Goal: Find specific page/section: Find specific page/section

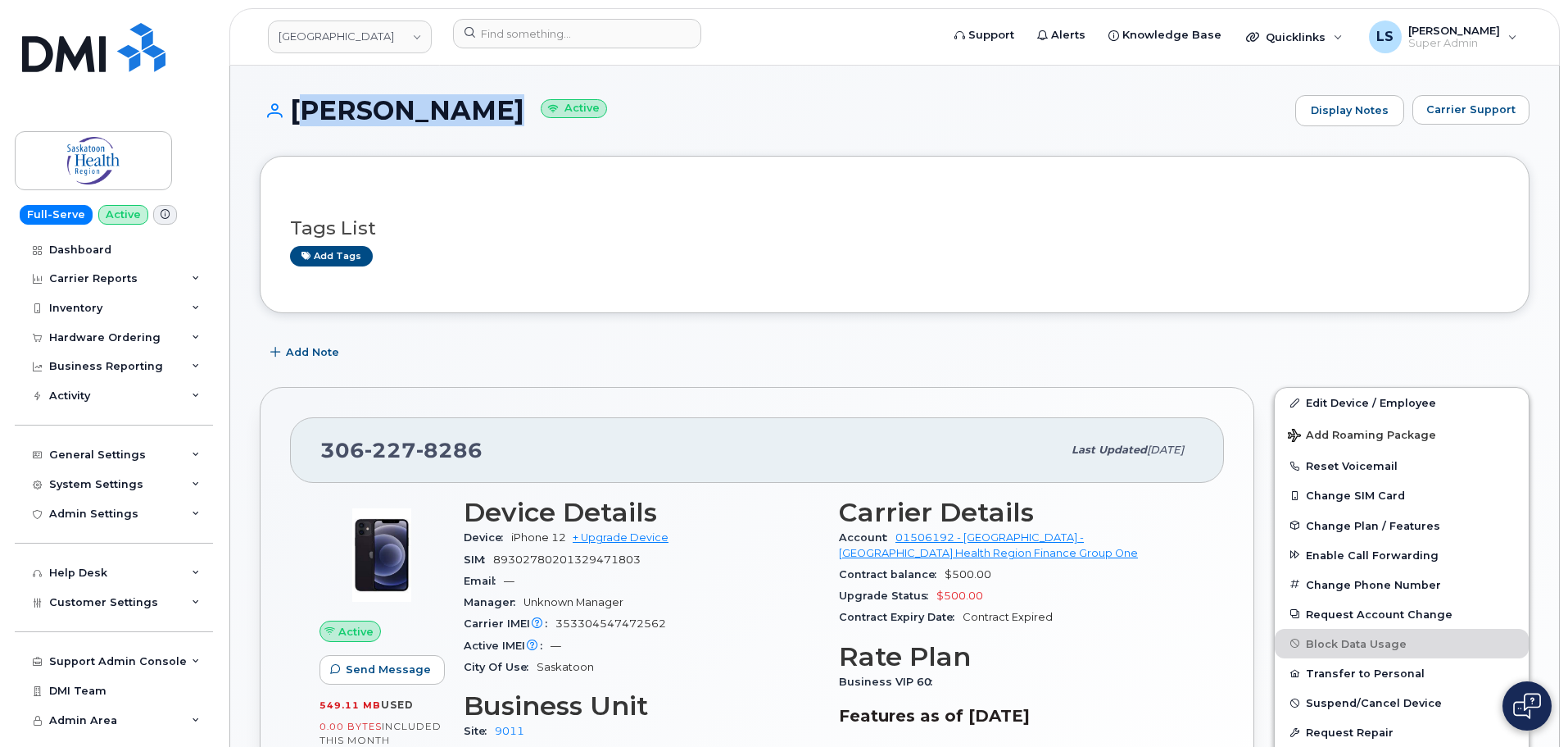
drag, startPoint x: 457, startPoint y: 113, endPoint x: 294, endPoint y: 106, distance: 163.2
click at [294, 106] on h1 "Devin Harris Active" at bounding box center [774, 110] width 1027 height 29
copy h1 "[PERSON_NAME]"
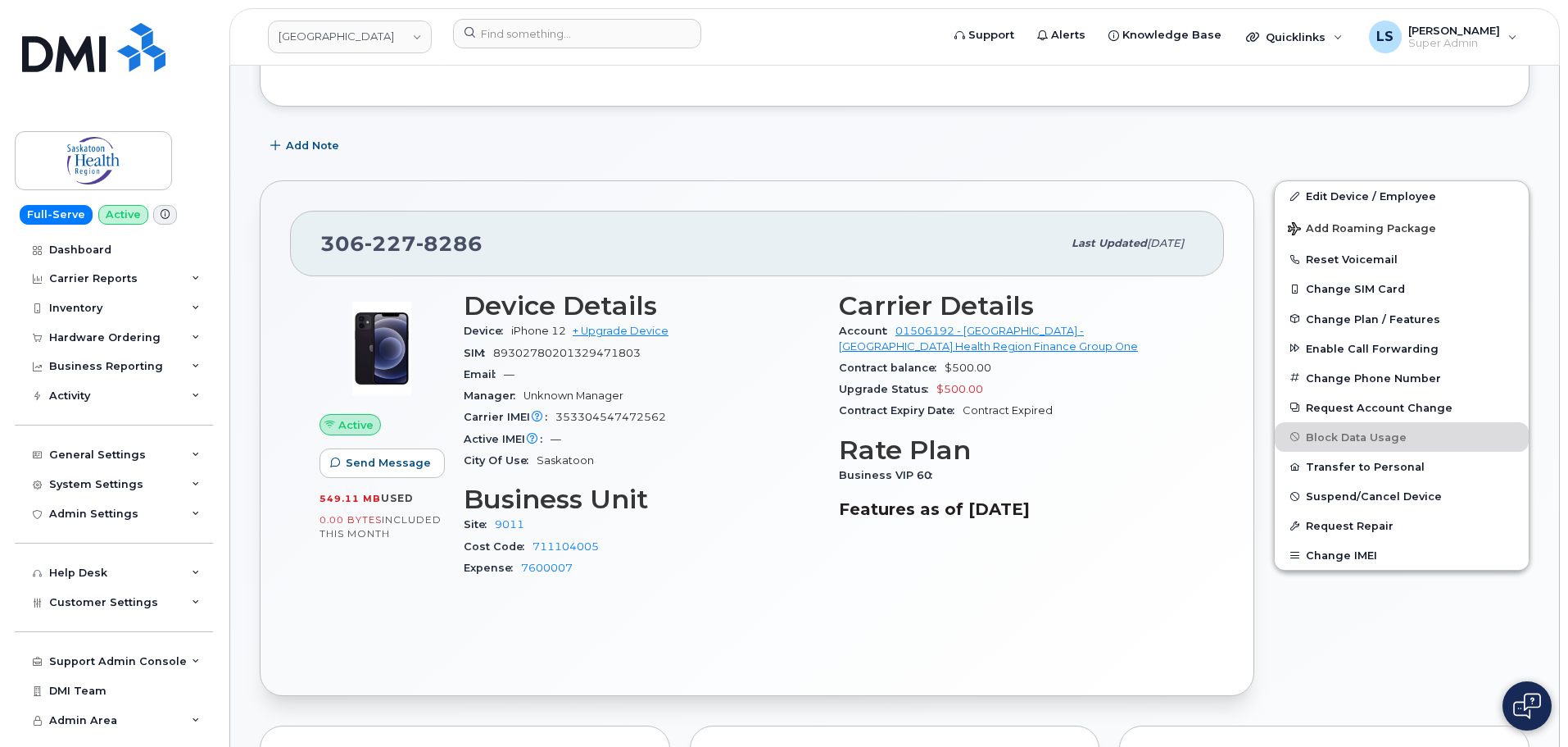
scroll to position [328, 0]
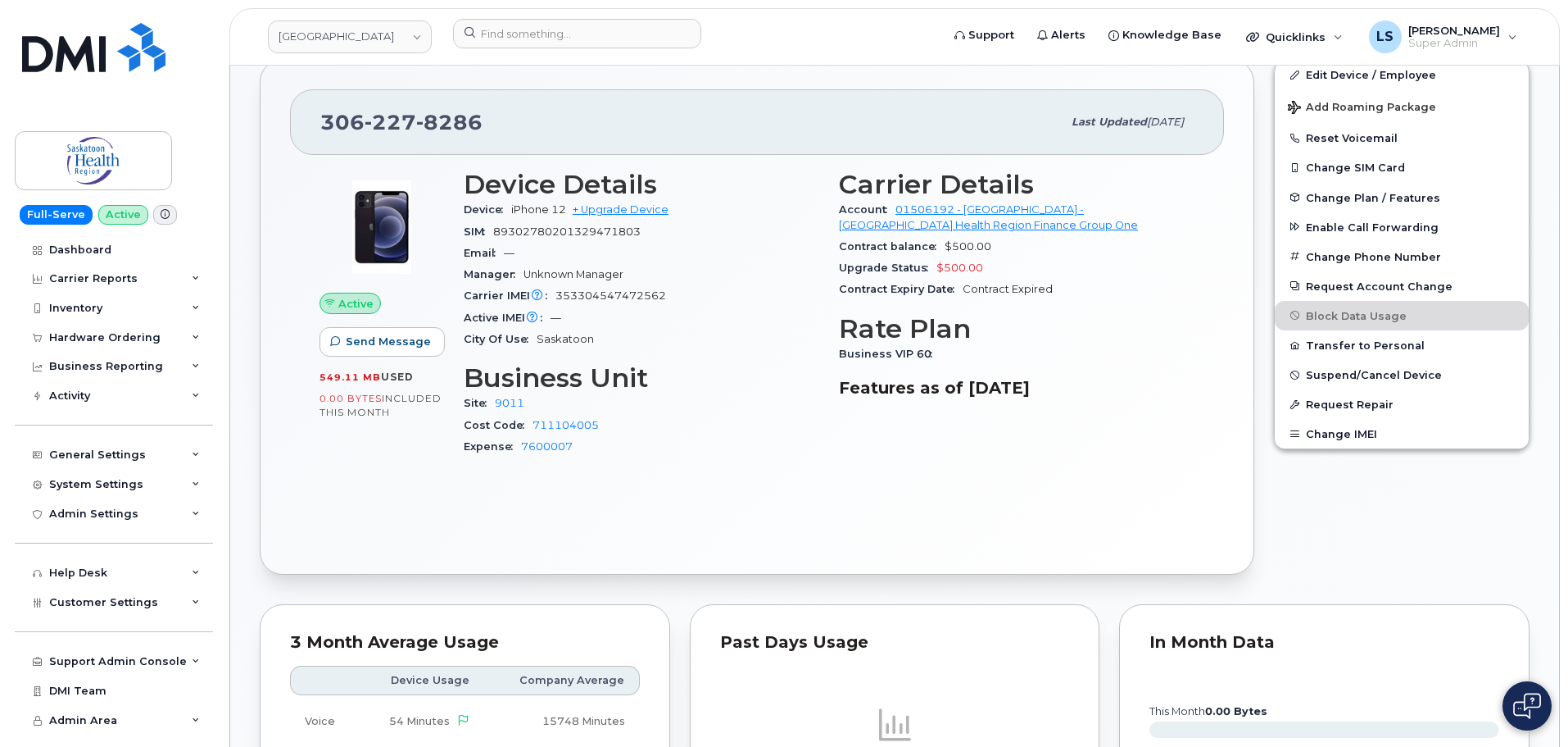
click at [705, 316] on div "Active IMEI Active IMEI is refreshed daily with a delay of up to 48 hours follo…" at bounding box center [641, 318] width 355 height 21
click at [553, 41] on input at bounding box center [576, 34] width 248 height 30
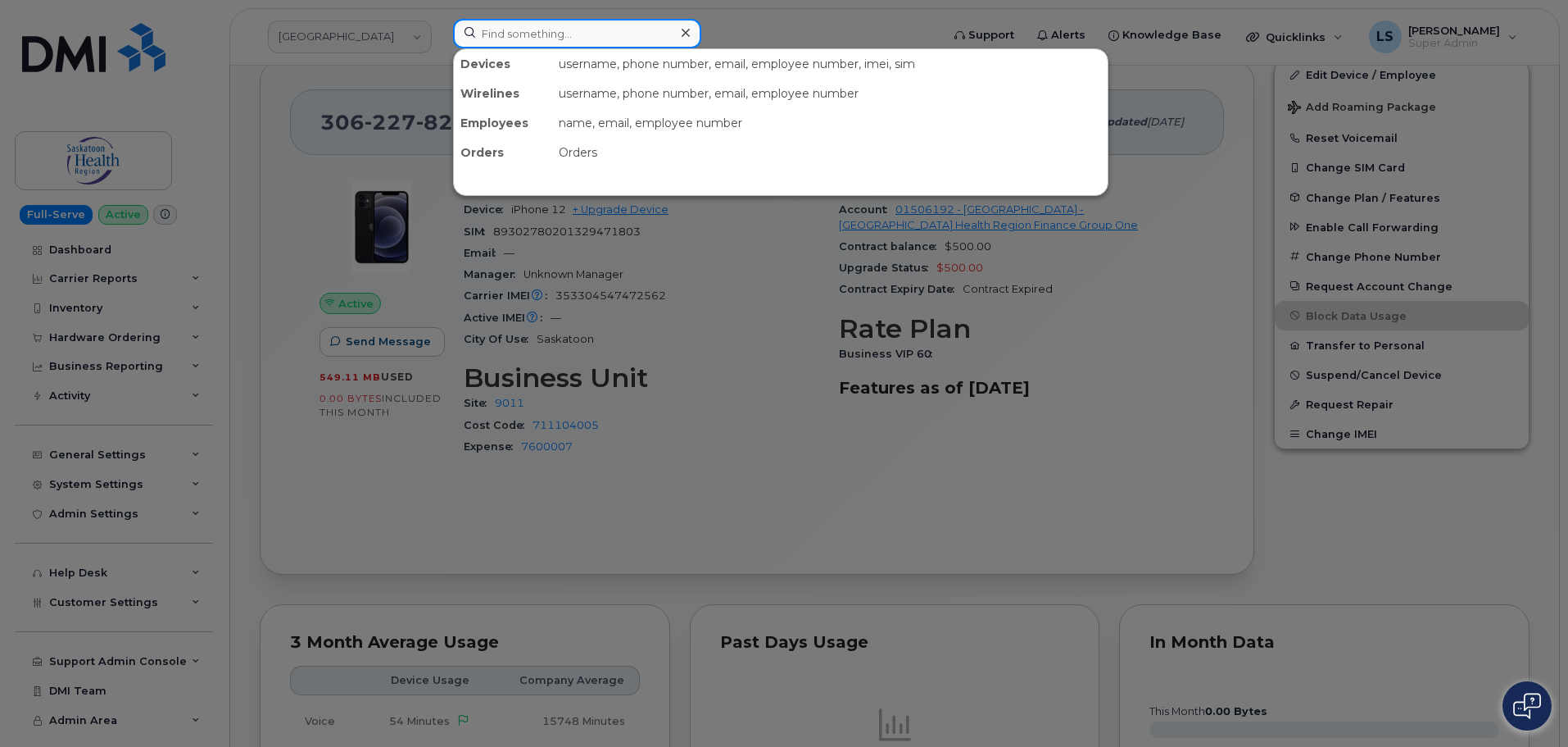
paste input "[PERSON_NAME]"
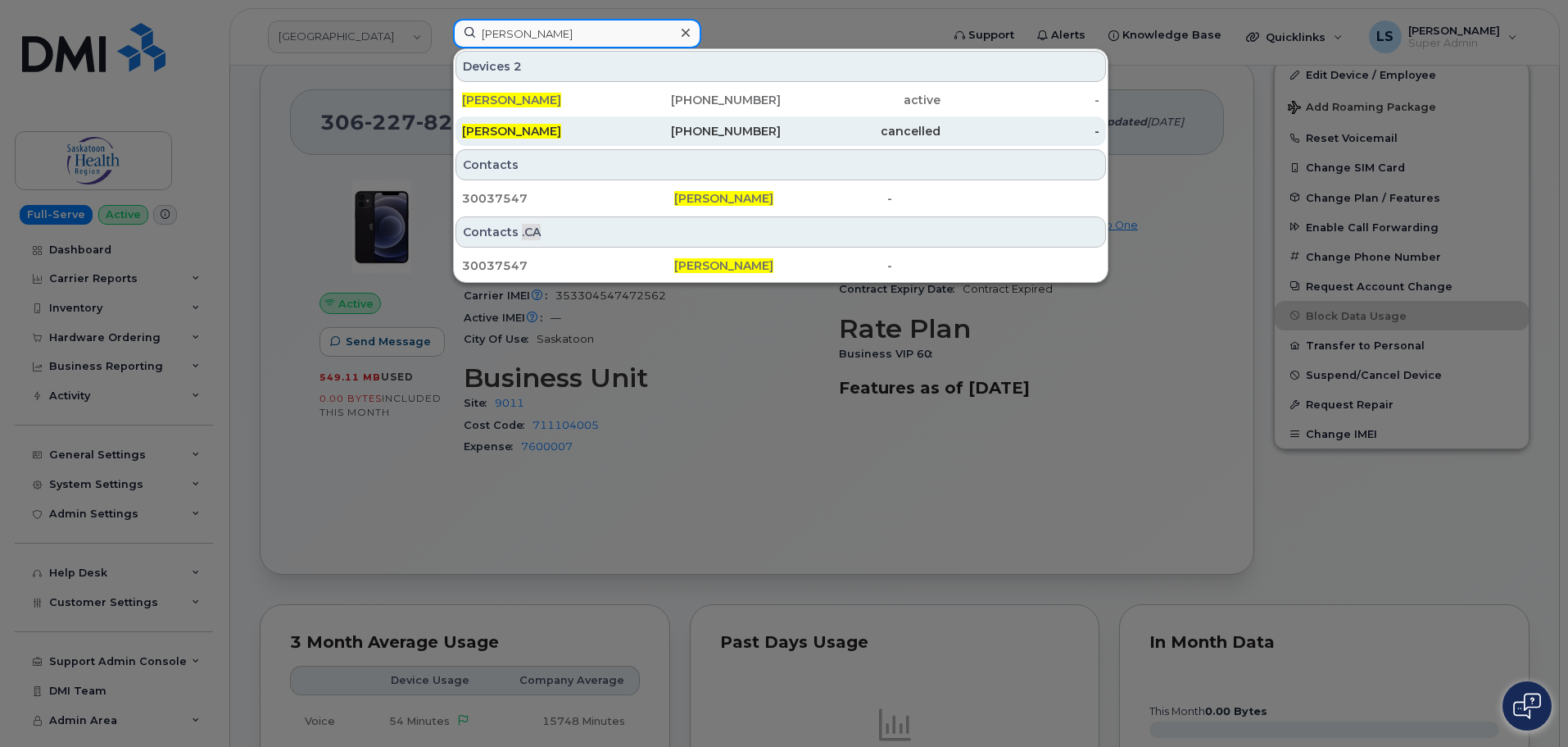
type input "[PERSON_NAME]"
click at [566, 128] on div "[PERSON_NAME]" at bounding box center [542, 130] width 159 height 16
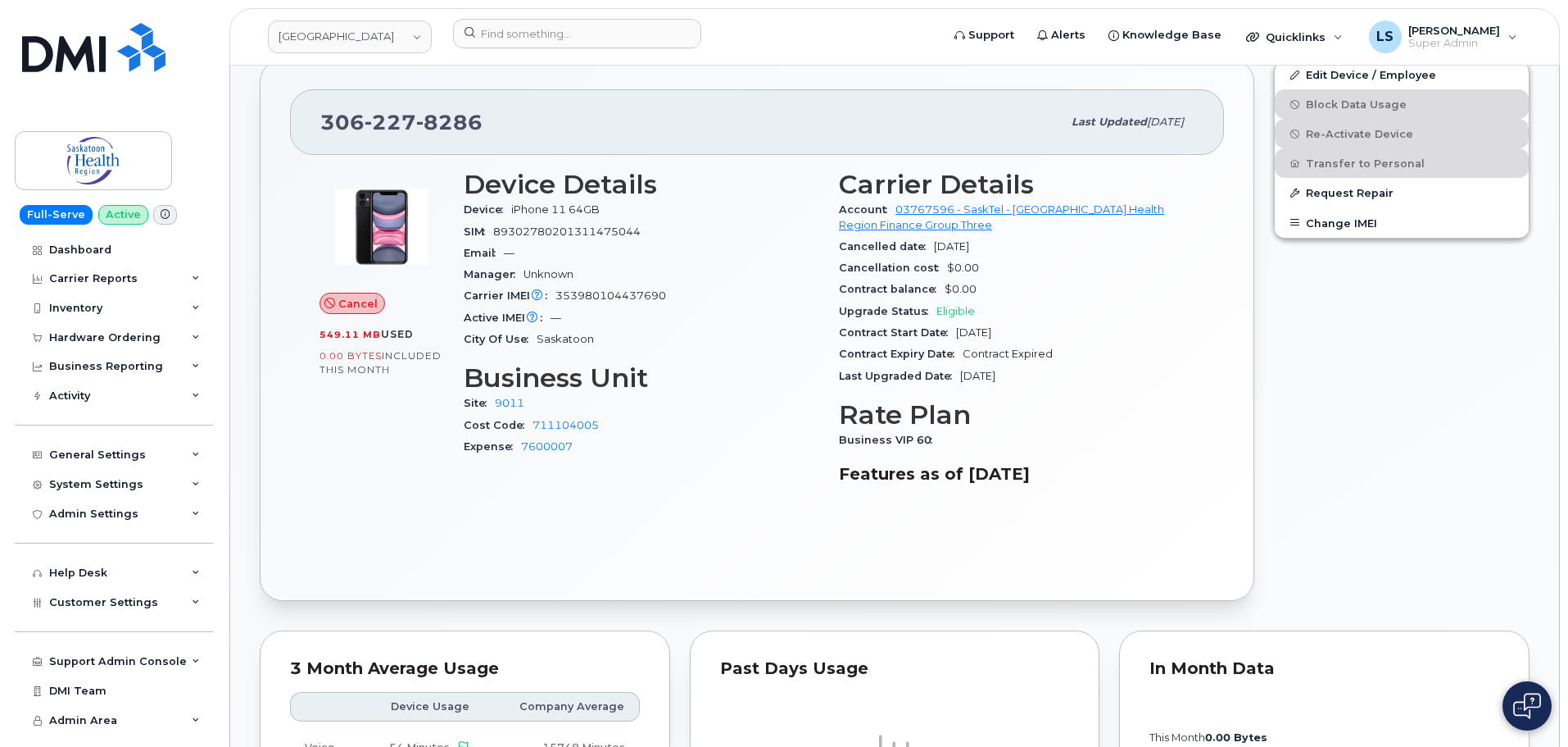
scroll to position [409, 0]
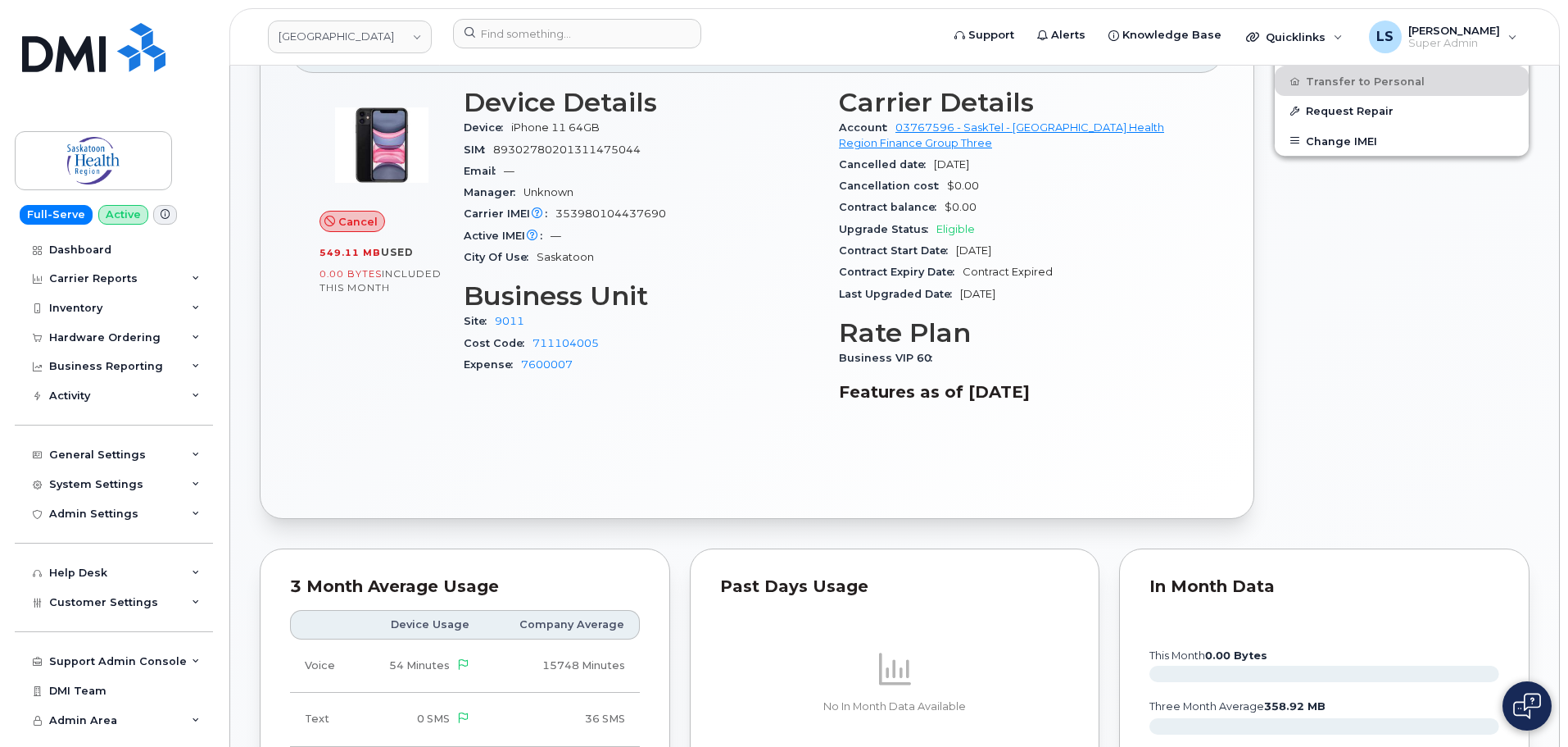
click at [574, 217] on span "353980104437690" at bounding box center [610, 213] width 111 height 12
click at [582, 238] on div "Active IMEI Active IMEI is refreshed daily with a delay of up to 48 hours follo…" at bounding box center [641, 235] width 355 height 21
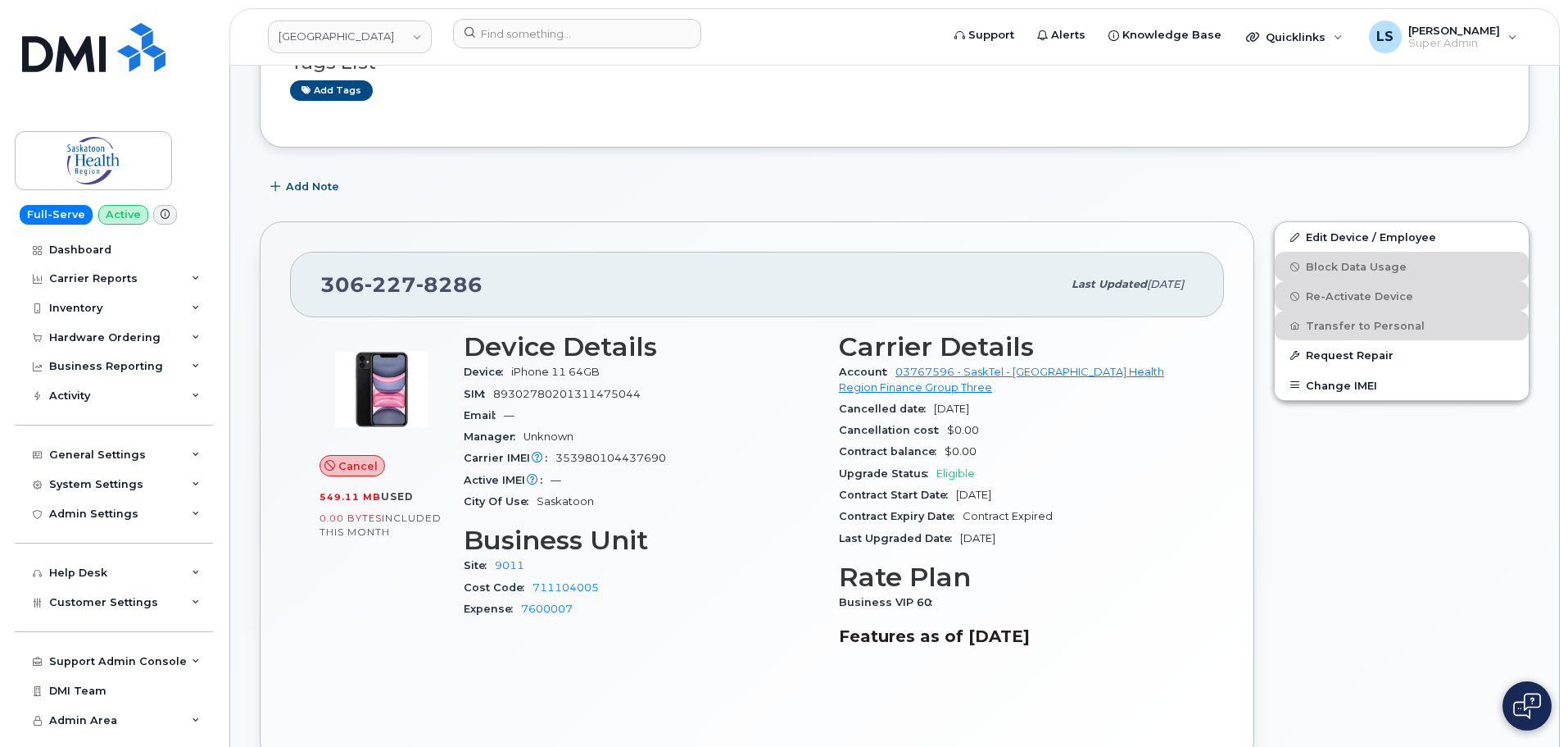
scroll to position [0, 0]
